Goal: Task Accomplishment & Management: Use online tool/utility

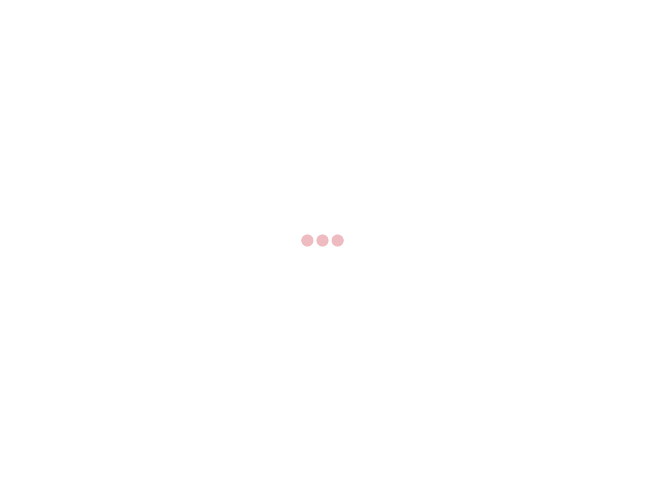
select select "US"
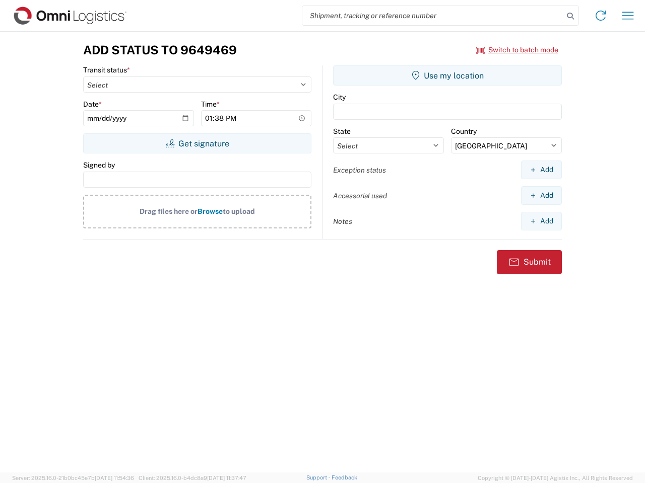
click at [433, 16] on input "search" at bounding box center [432, 15] width 261 height 19
click at [570, 16] on icon at bounding box center [570, 16] width 14 height 14
click at [600, 16] on icon at bounding box center [600, 16] width 16 height 16
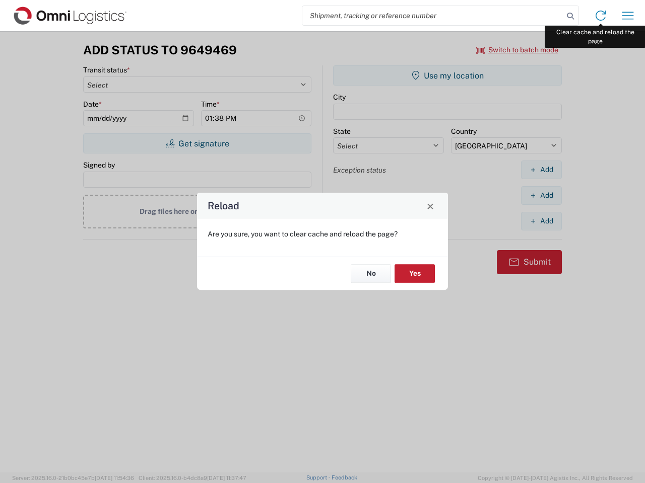
click at [627, 16] on div "Reload Are you sure, you want to clear cache and reload the page? No Yes" at bounding box center [322, 241] width 645 height 483
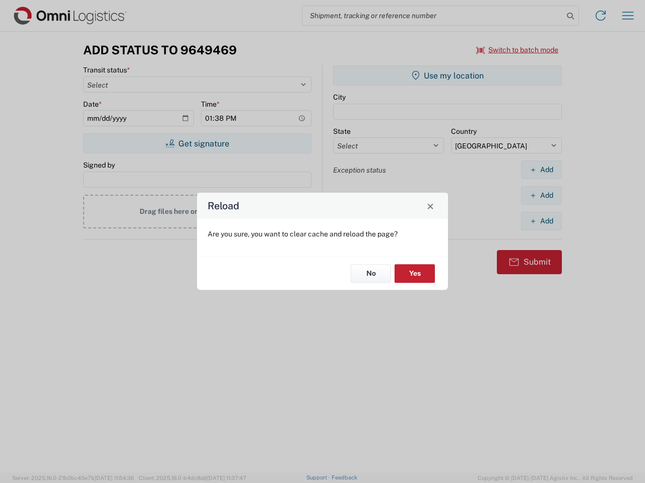
click at [517, 50] on div "Reload Are you sure, you want to clear cache and reload the page? No Yes" at bounding box center [322, 241] width 645 height 483
click at [197, 144] on div "Reload Are you sure, you want to clear cache and reload the page? No Yes" at bounding box center [322, 241] width 645 height 483
click at [447, 76] on div "Reload Are you sure, you want to clear cache and reload the page? No Yes" at bounding box center [322, 241] width 645 height 483
click at [541, 170] on div "Reload Are you sure, you want to clear cache and reload the page? No Yes" at bounding box center [322, 241] width 645 height 483
click at [541, 195] on div "Reload Are you sure, you want to clear cache and reload the page? No Yes" at bounding box center [322, 241] width 645 height 483
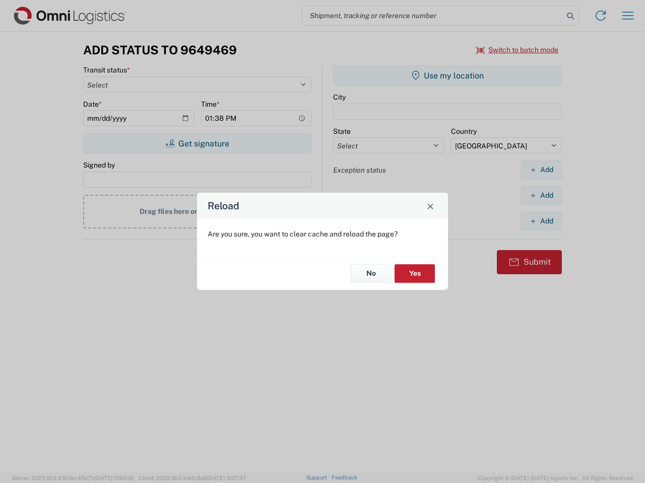
click at [541, 221] on div "Reload Are you sure, you want to clear cache and reload the page? No Yes" at bounding box center [322, 241] width 645 height 483
